Goal: Transaction & Acquisition: Obtain resource

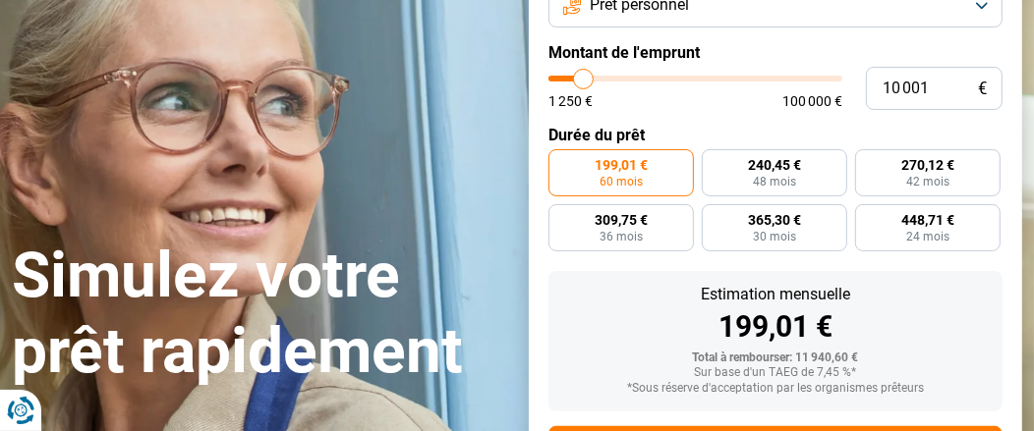
scroll to position [97, 0]
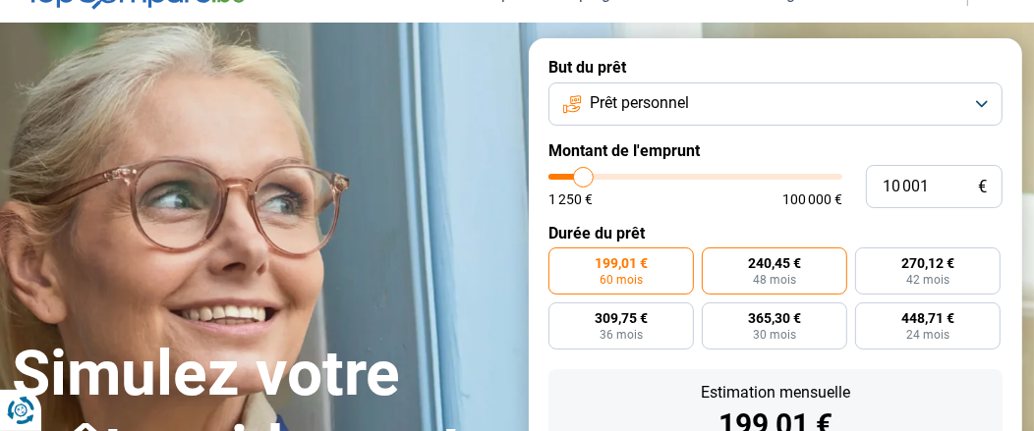
click at [748, 256] on span "240,45 €" at bounding box center [774, 263] width 53 height 14
click at [714, 252] on input "240,45 € 48 mois" at bounding box center [708, 254] width 13 height 13
radio input "true"
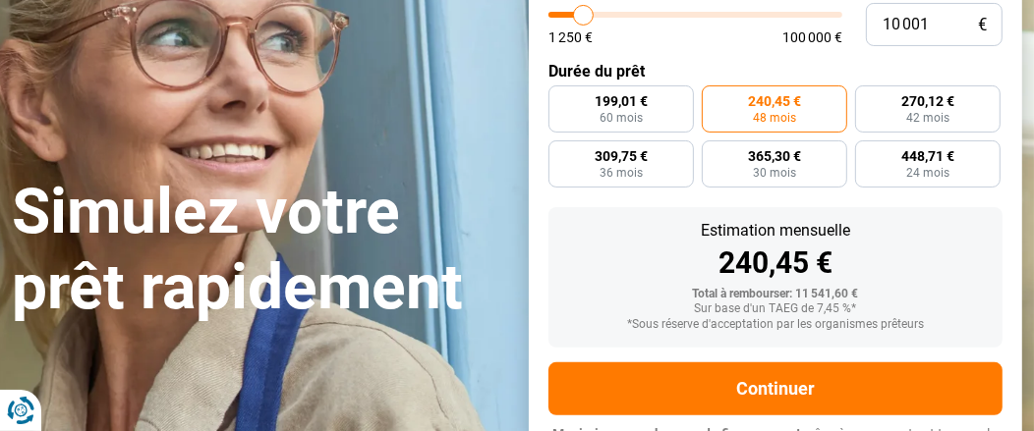
scroll to position [93, 0]
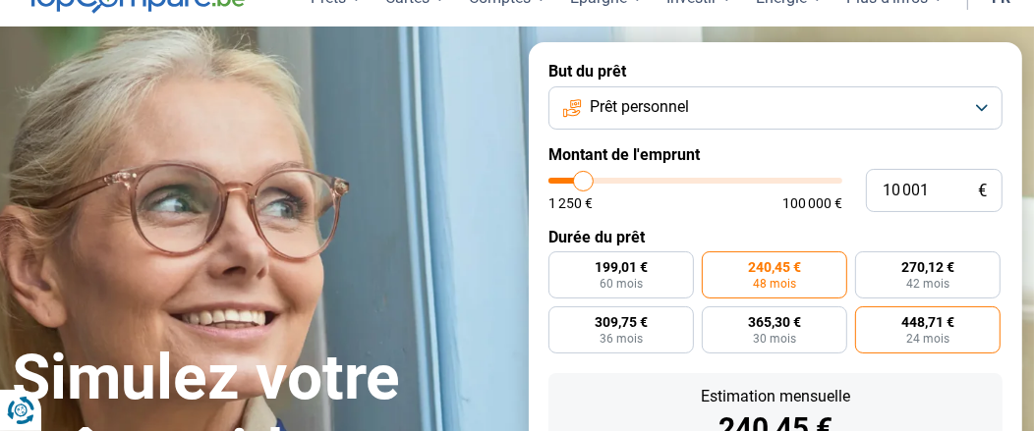
click at [896, 322] on label "448,71 € 24 mois" at bounding box center [927, 330] width 145 height 47
click at [868, 319] on input "448,71 € 24 mois" at bounding box center [861, 313] width 13 height 13
radio input "true"
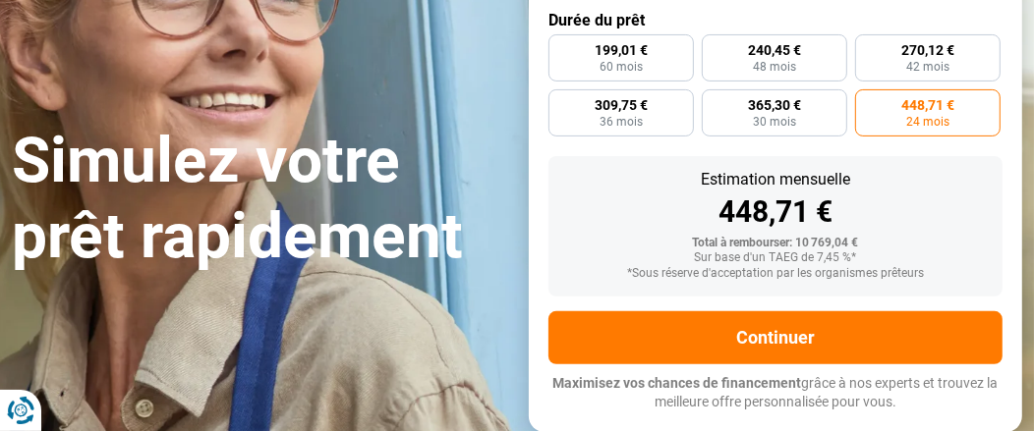
scroll to position [290, 0]
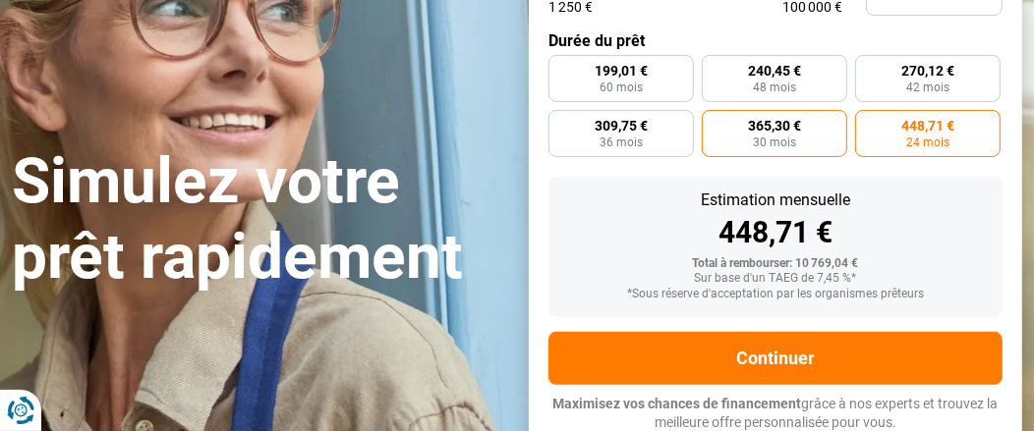
click at [812, 136] on label "365,30 € 30 mois" at bounding box center [774, 133] width 145 height 47
click at [714, 123] on input "365,30 € 30 mois" at bounding box center [708, 116] width 13 height 13
radio input "true"
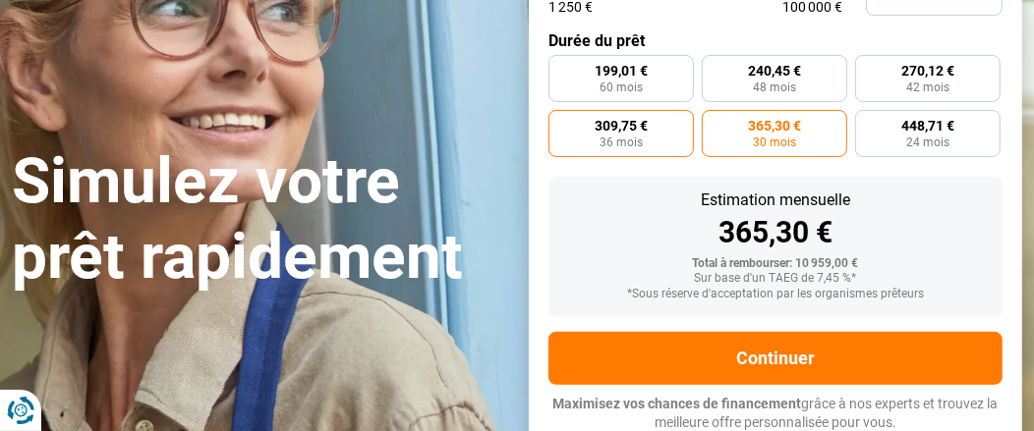
click at [611, 123] on span "309,75 €" at bounding box center [620, 126] width 53 height 14
click at [561, 123] on input "309,75 € 36 mois" at bounding box center [554, 116] width 13 height 13
radio input "true"
